Goal: Information Seeking & Learning: Check status

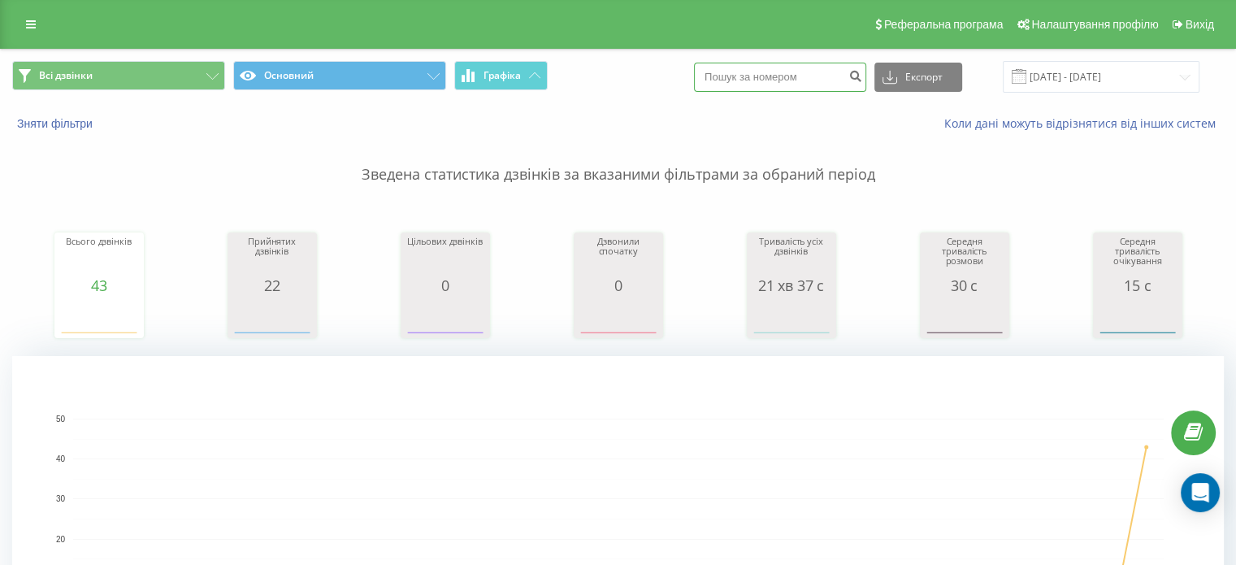
click at [752, 80] on input at bounding box center [780, 77] width 172 height 29
paste input "0984672488"
type input "0984672488"
click at [760, 81] on input "0984672488" at bounding box center [780, 77] width 172 height 29
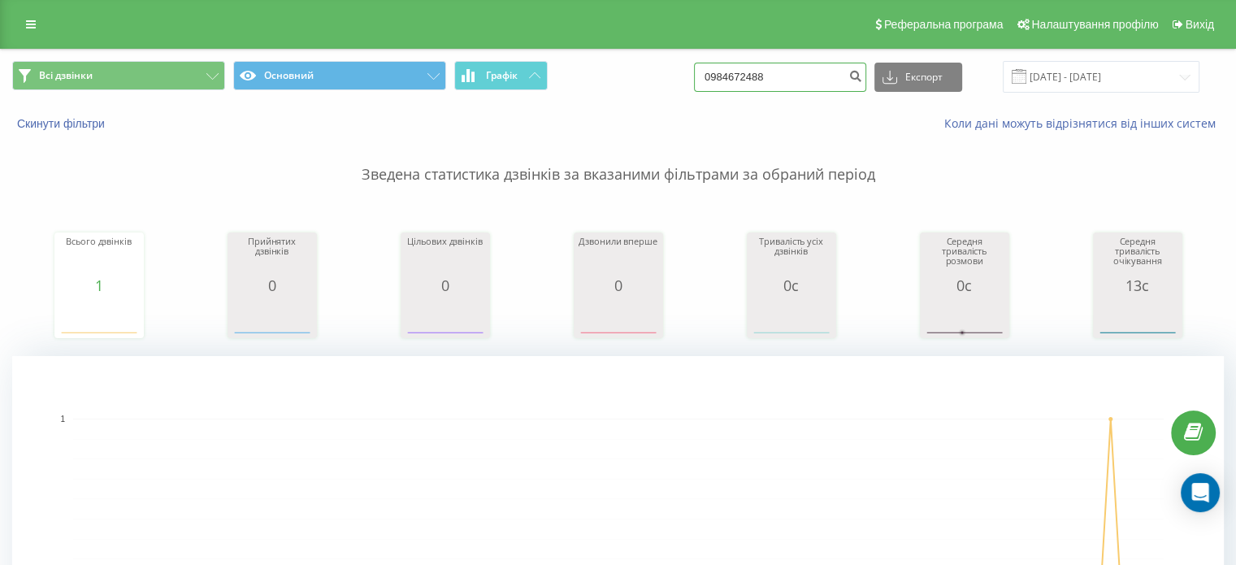
click at [760, 81] on input "0984672488" at bounding box center [780, 77] width 172 height 29
paste input "30367209"
type input "0930367209"
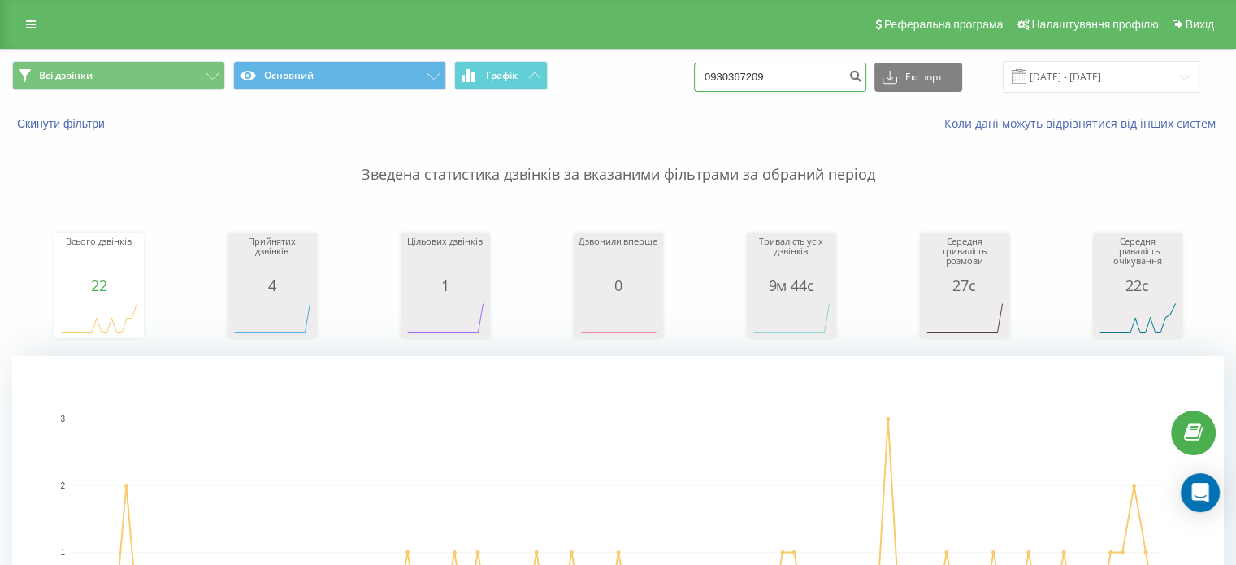
click at [770, 71] on input "0930367209" at bounding box center [780, 77] width 172 height 29
paste input "76363453"
type input "0976363453"
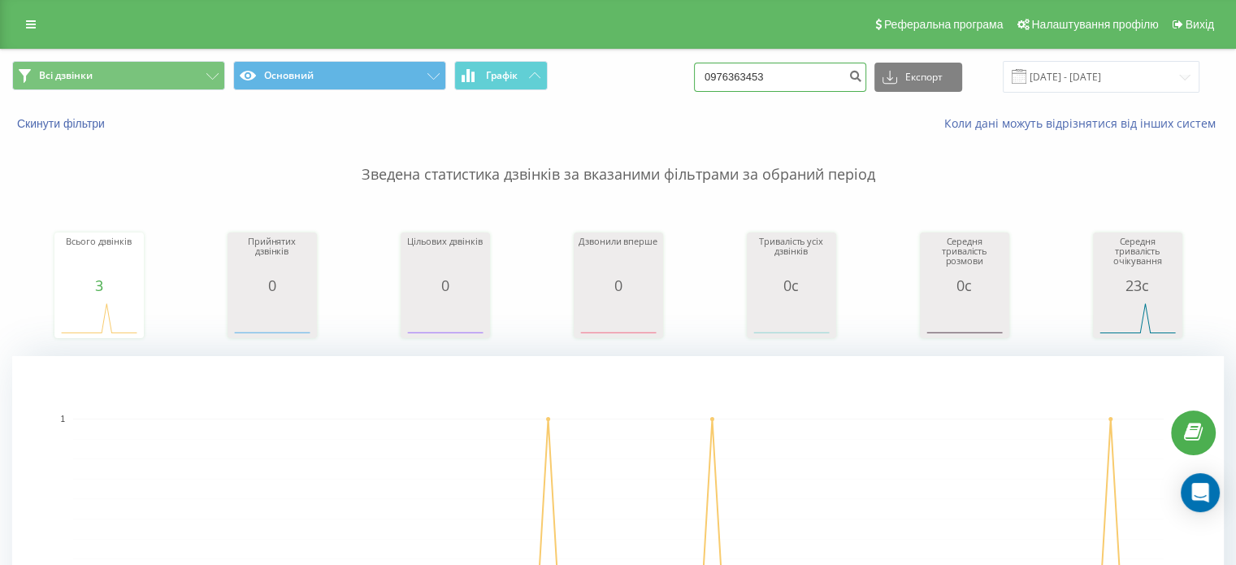
click at [768, 75] on input "0976363453" at bounding box center [780, 77] width 172 height 29
paste input "65436858"
type input "0965436858"
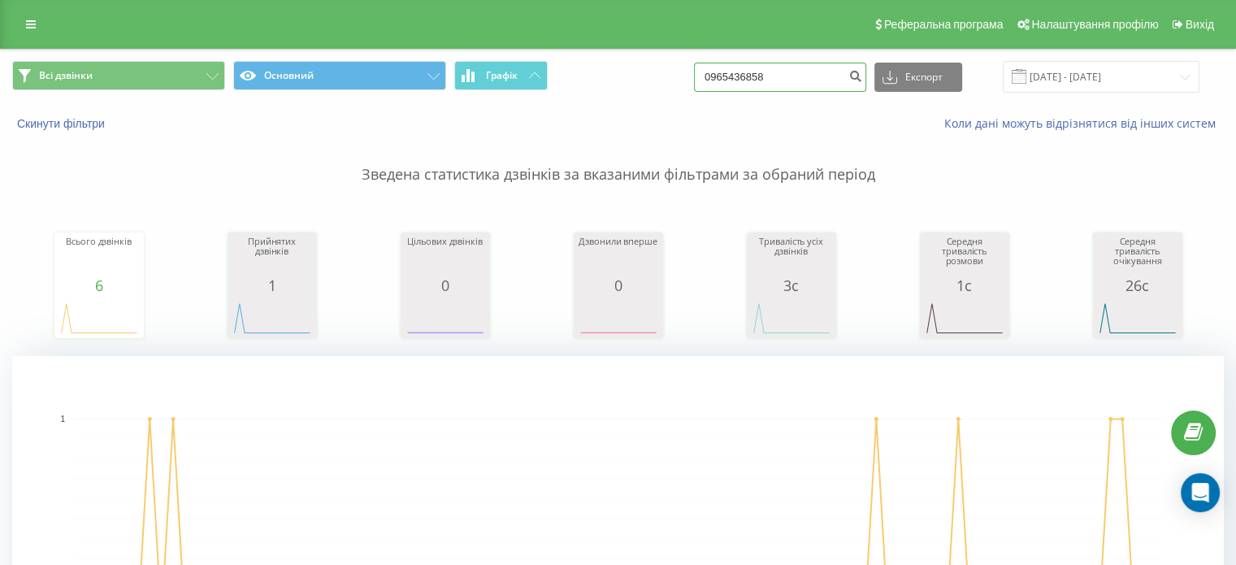
click at [777, 80] on input "0965436858" at bounding box center [780, 77] width 172 height 29
paste input "4369291"
type input "0964369291"
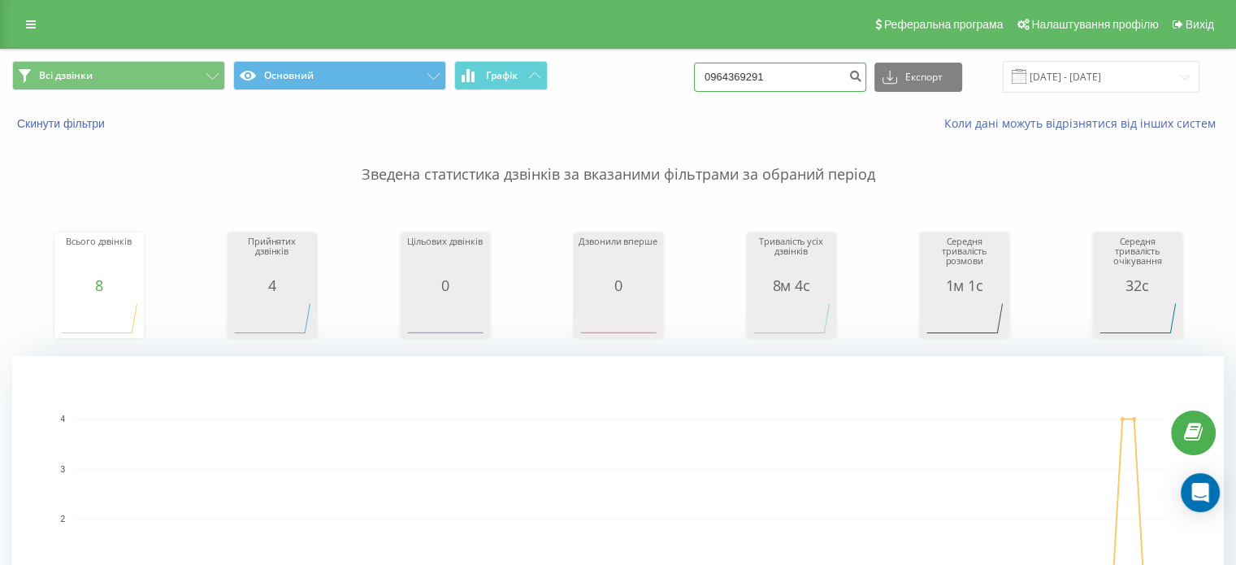
click at [756, 88] on input "0964369291" at bounding box center [780, 77] width 172 height 29
paste input "88431090"
type input "0988431090"
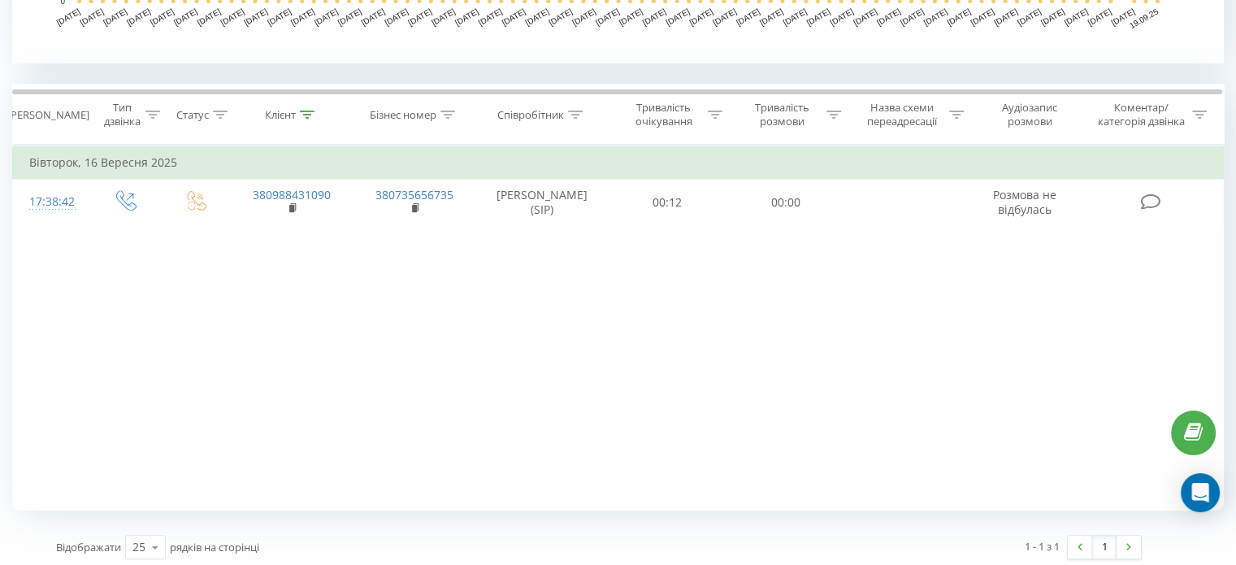
scroll to position [623, 0]
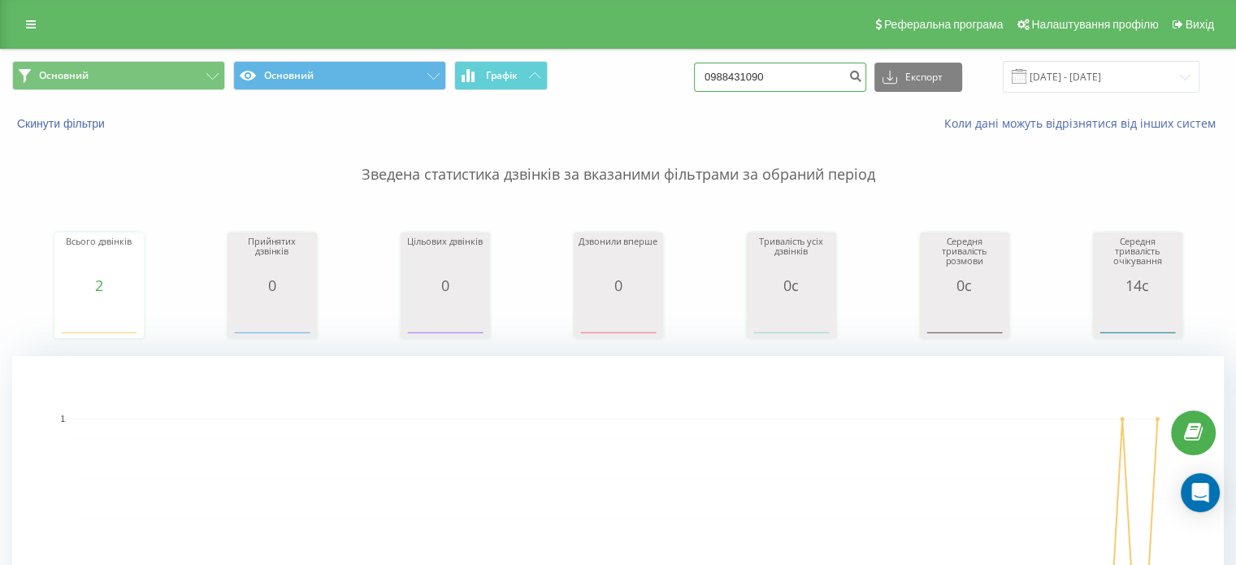
click at [769, 71] on input "0988431090" at bounding box center [780, 77] width 172 height 29
paste input "70511115"
type input "0970511115"
click at [770, 87] on input "0970511115" at bounding box center [780, 77] width 172 height 29
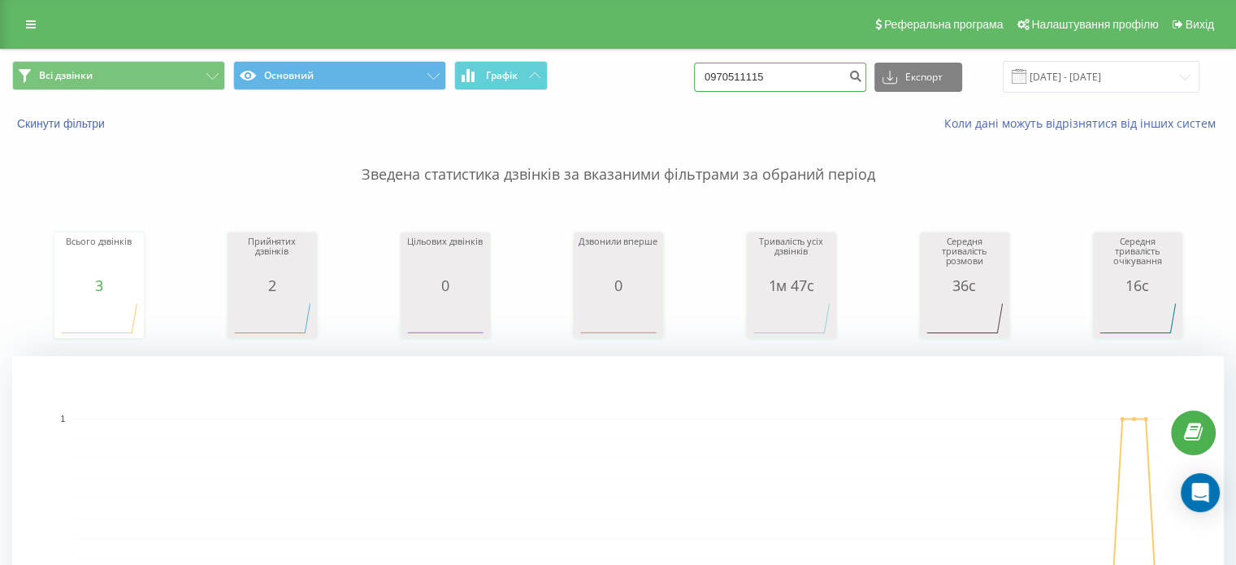
click at [770, 87] on input "0970511115" at bounding box center [780, 77] width 172 height 29
paste input "504688844"
type input "0504688844"
click at [747, 80] on input "0504688844" at bounding box center [780, 77] width 172 height 29
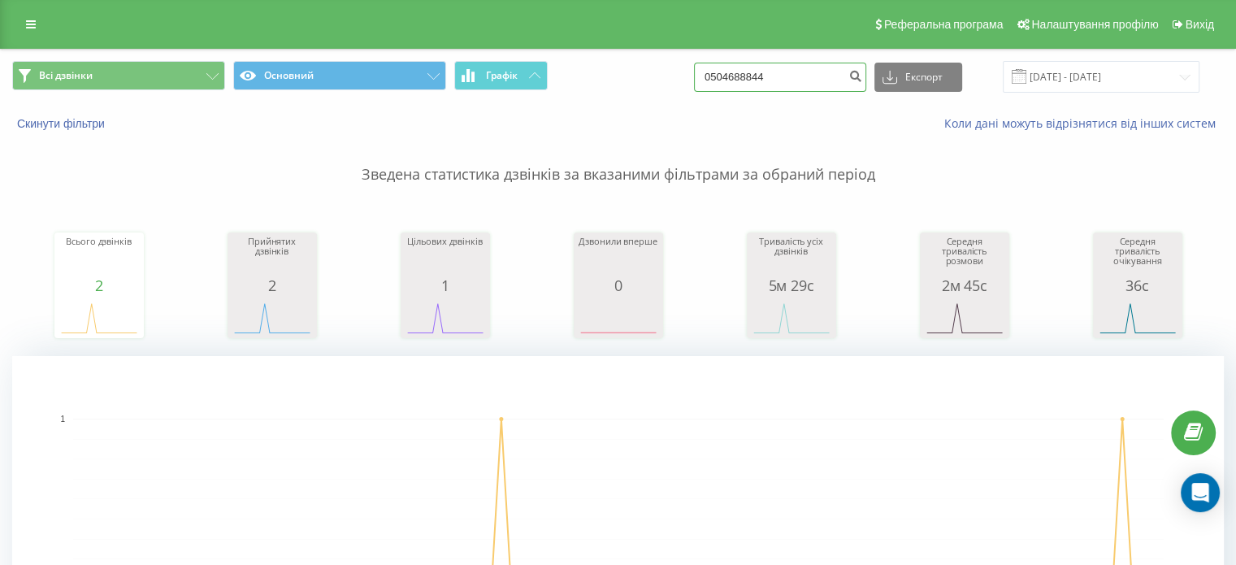
click at [747, 80] on input "0504688844" at bounding box center [780, 77] width 172 height 29
paste input "673710651"
type input "0673710651"
